Goal: Check status: Check status

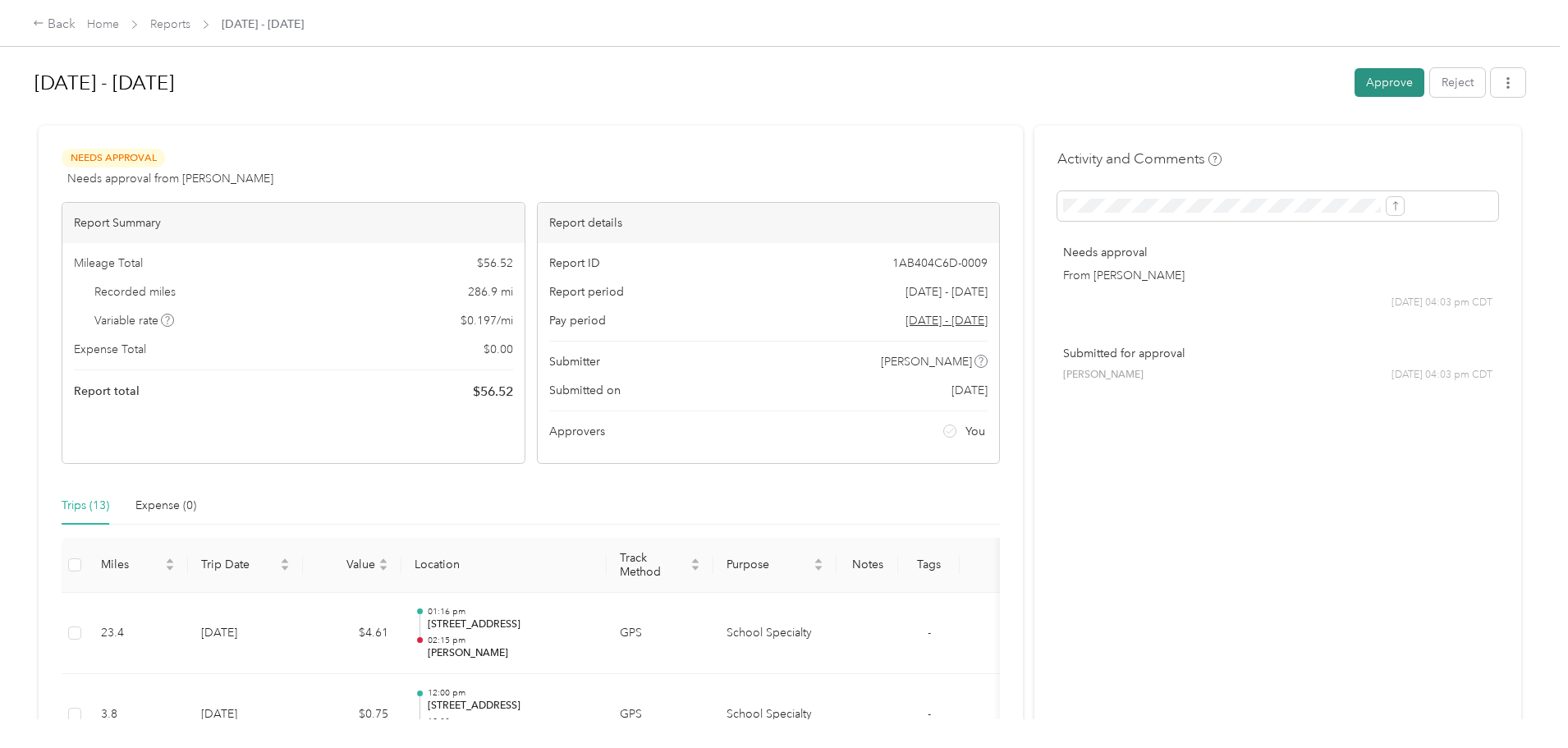
click at [1355, 78] on button "Approve" at bounding box center [1389, 82] width 69 height 29
